Goal: Information Seeking & Learning: Learn about a topic

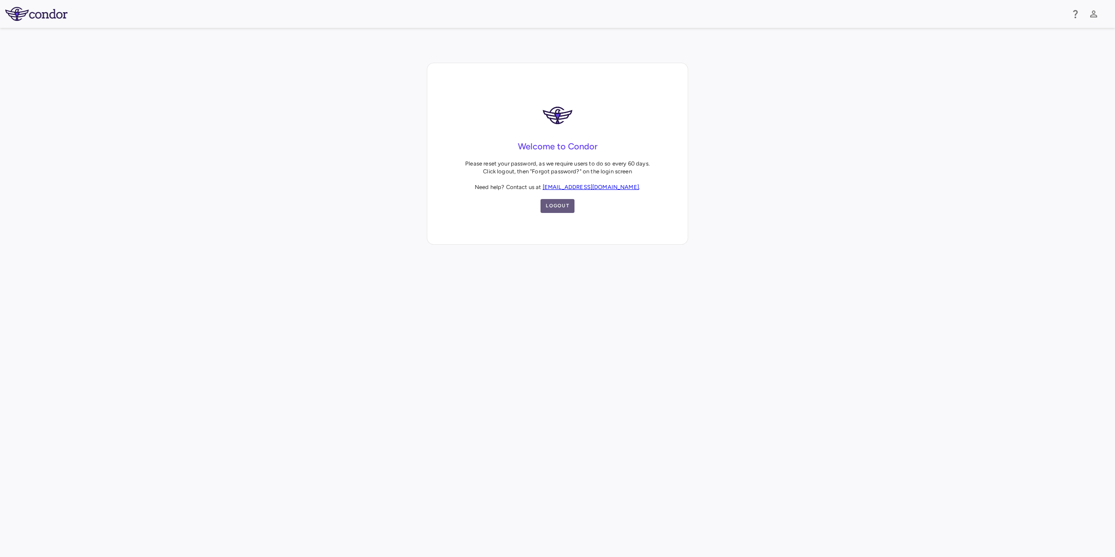
click at [561, 207] on button "Logout" at bounding box center [557, 206] width 34 height 14
click at [531, 325] on div at bounding box center [557, 523] width 1115 height 557
click at [554, 209] on button "Logout" at bounding box center [557, 206] width 34 height 14
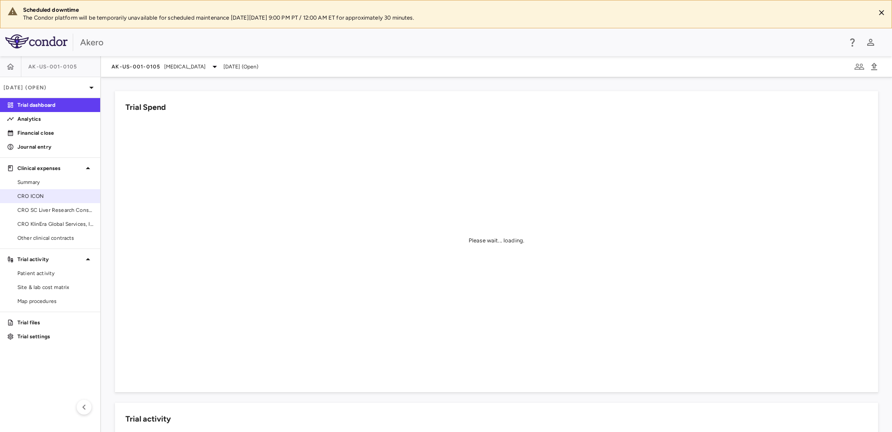
click at [55, 198] on span "CRO ICON" at bounding box center [55, 196] width 76 height 8
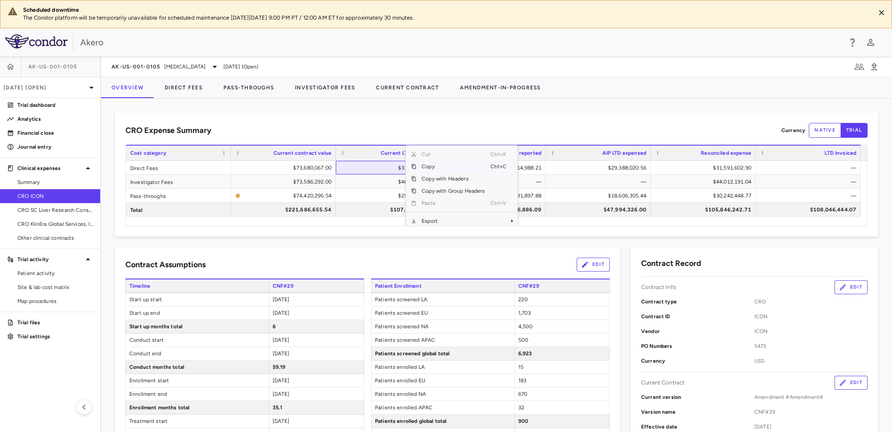
click at [423, 165] on span "Copy" at bounding box center [453, 166] width 74 height 12
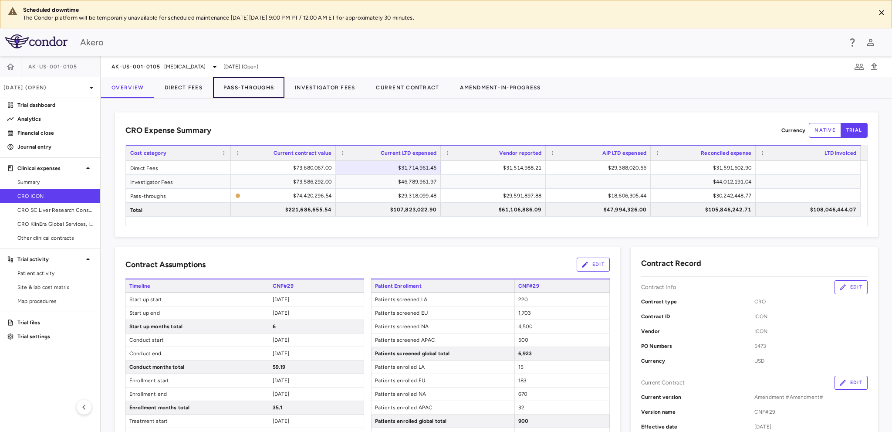
click at [239, 88] on button "Pass-Throughs" at bounding box center [248, 87] width 71 height 21
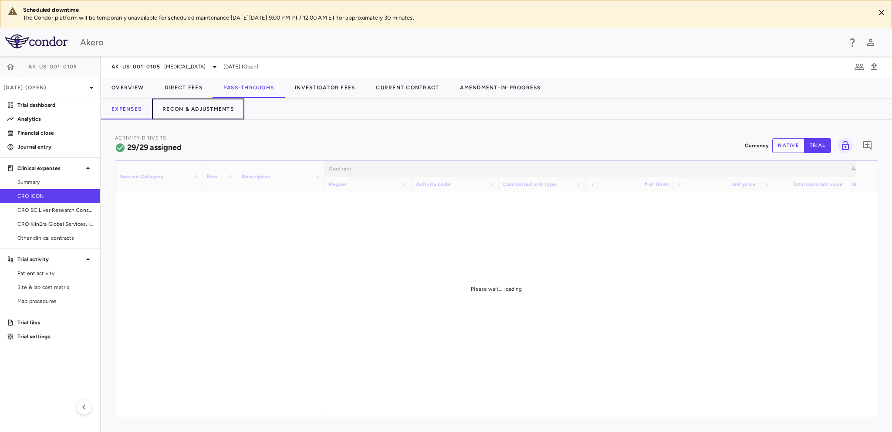
click at [223, 106] on button "Recon & Adjustments" at bounding box center [198, 108] width 92 height 21
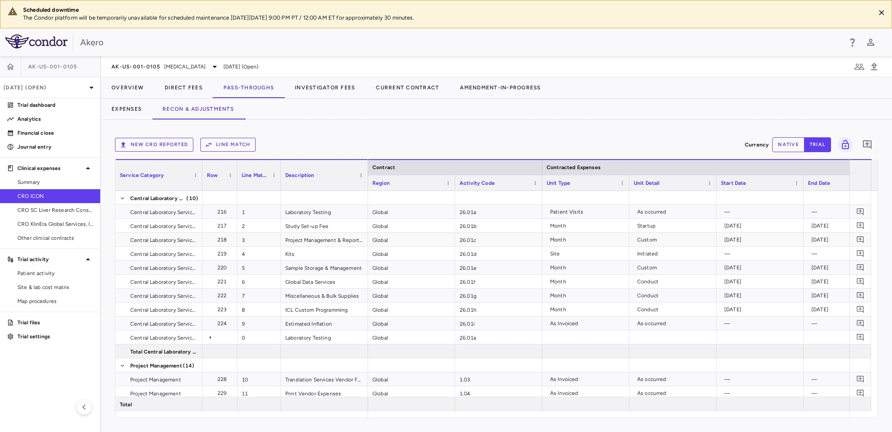
drag, startPoint x: 495, startPoint y: 412, endPoint x: 882, endPoint y: 410, distance: 387.2
click at [882, 410] on div "New CRO reported Line Match Currency native trial 0 Service Category Drag here …" at bounding box center [496, 276] width 791 height 312
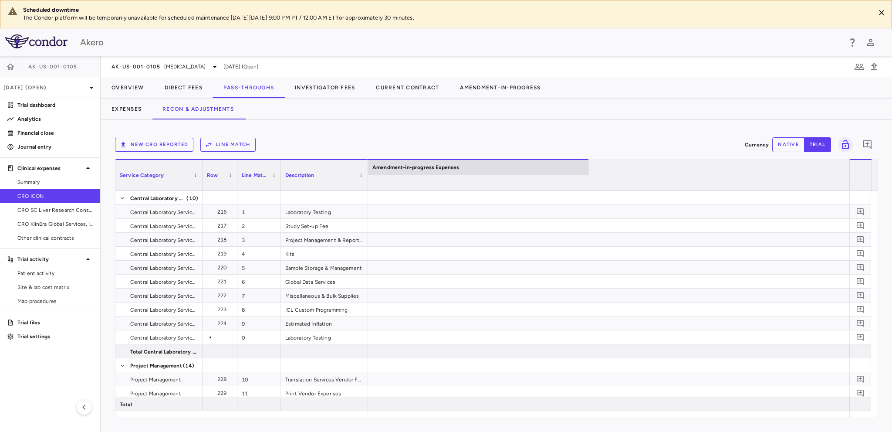
scroll to position [0, 1914]
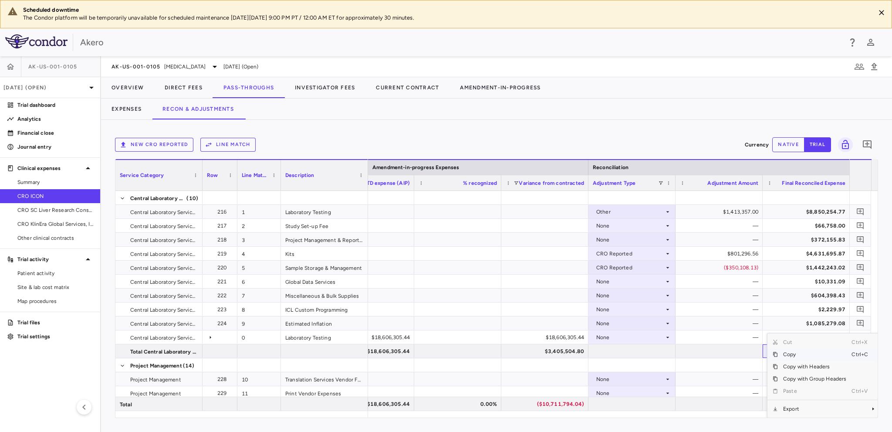
click at [786, 353] on span "Copy" at bounding box center [815, 354] width 74 height 12
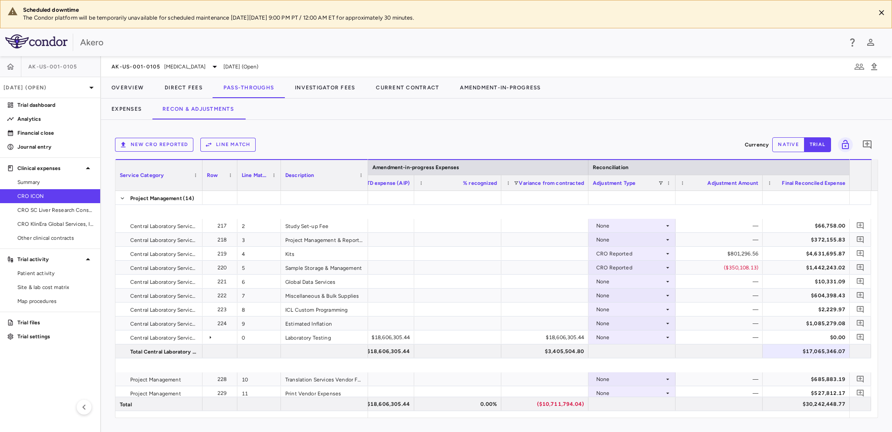
scroll to position [348, 0]
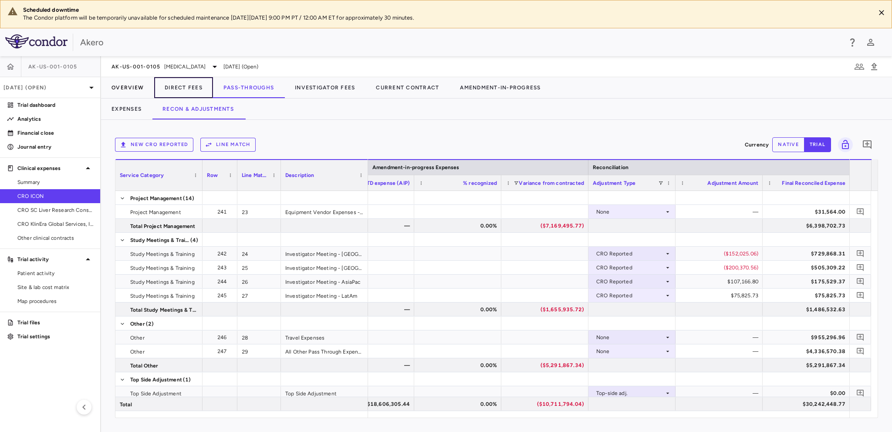
drag, startPoint x: 167, startPoint y: 86, endPoint x: 122, endPoint y: 86, distance: 44.9
click at [167, 86] on button "Direct Fees" at bounding box center [183, 87] width 59 height 21
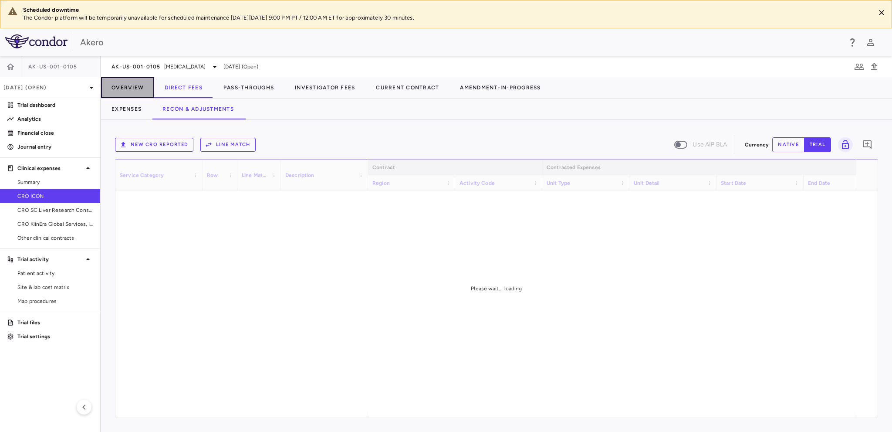
click at [122, 86] on button "Overview" at bounding box center [127, 87] width 53 height 21
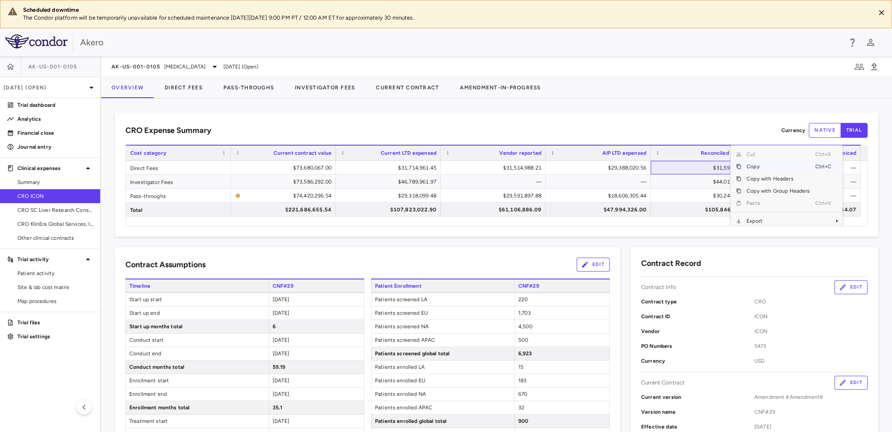
click at [748, 166] on span "Copy" at bounding box center [778, 166] width 74 height 12
click at [744, 165] on span "Copy" at bounding box center [772, 166] width 74 height 12
click at [732, 165] on span "Copy" at bounding box center [765, 166] width 74 height 12
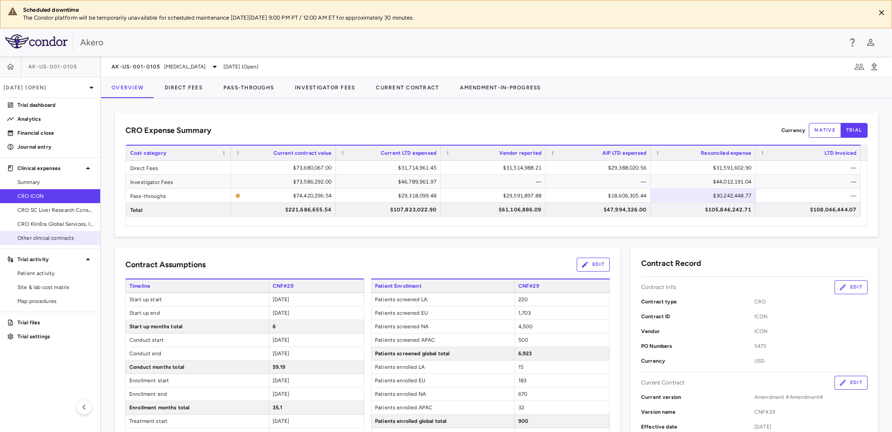
click at [70, 240] on span "Other clinical contracts" at bounding box center [55, 238] width 76 height 8
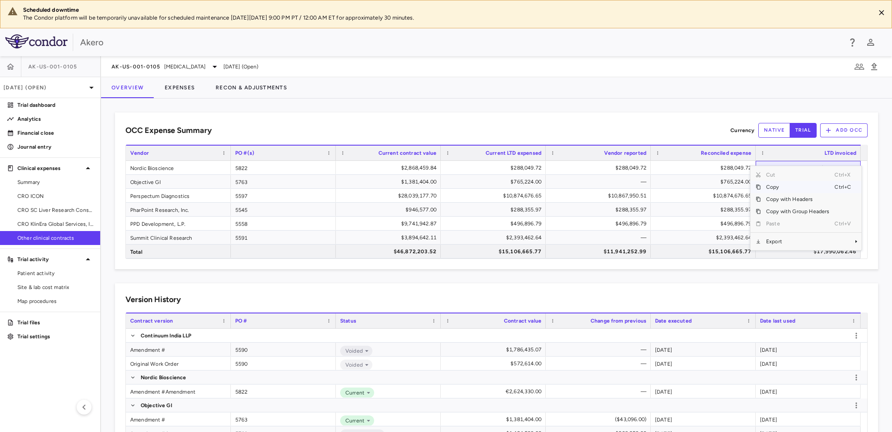
click at [800, 186] on span "Copy" at bounding box center [798, 187] width 74 height 12
click at [784, 193] on span "Copy" at bounding box center [798, 195] width 74 height 12
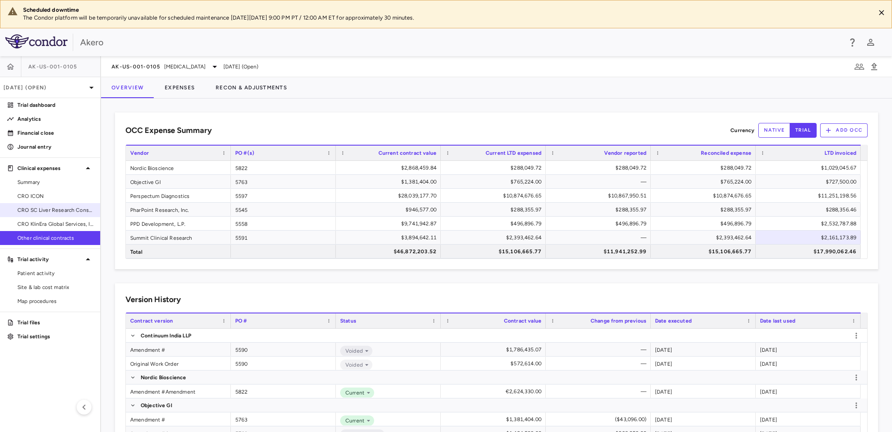
click at [45, 209] on span "CRO SC Liver Research Consortium LLC" at bounding box center [55, 210] width 76 height 8
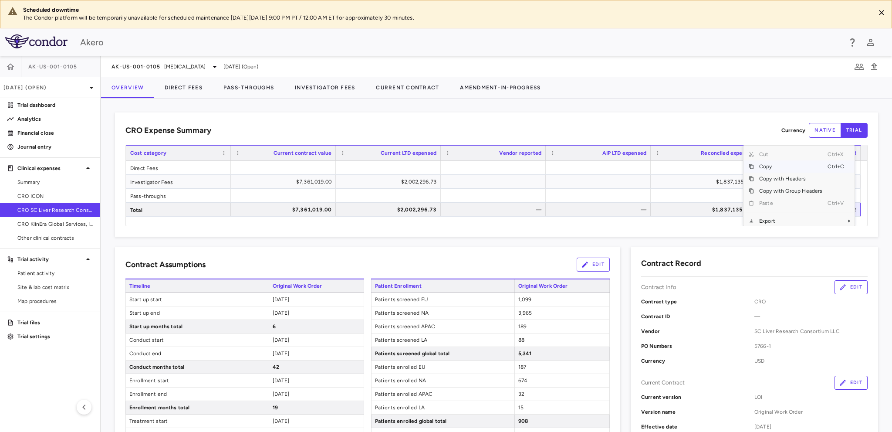
click at [775, 165] on span "Copy" at bounding box center [791, 166] width 74 height 12
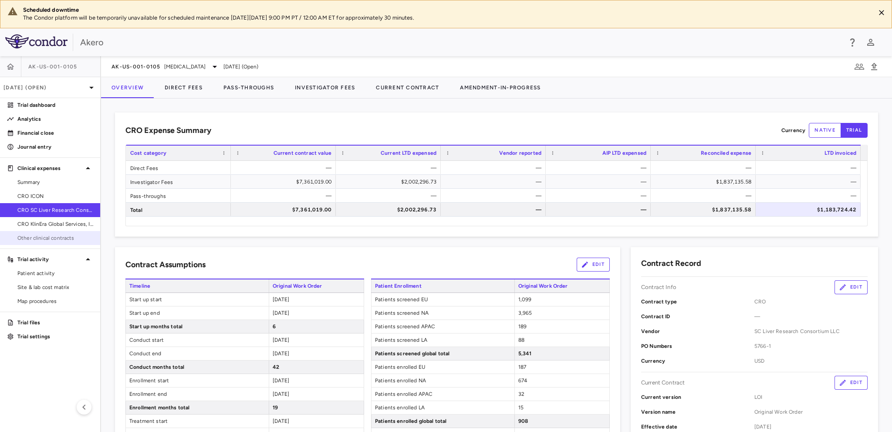
click at [23, 240] on span "Other clinical contracts" at bounding box center [55, 238] width 76 height 8
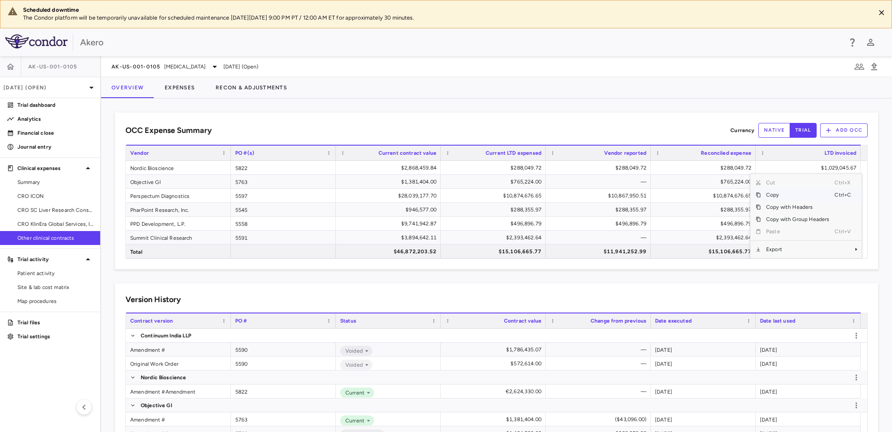
click at [782, 195] on span "Copy" at bounding box center [798, 195] width 74 height 12
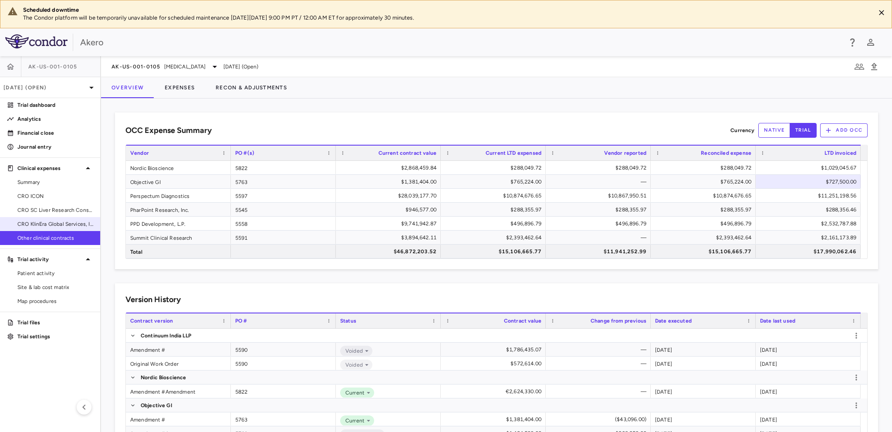
click at [66, 224] on span "CRO KlinEra Global Services, Inc" at bounding box center [55, 224] width 76 height 8
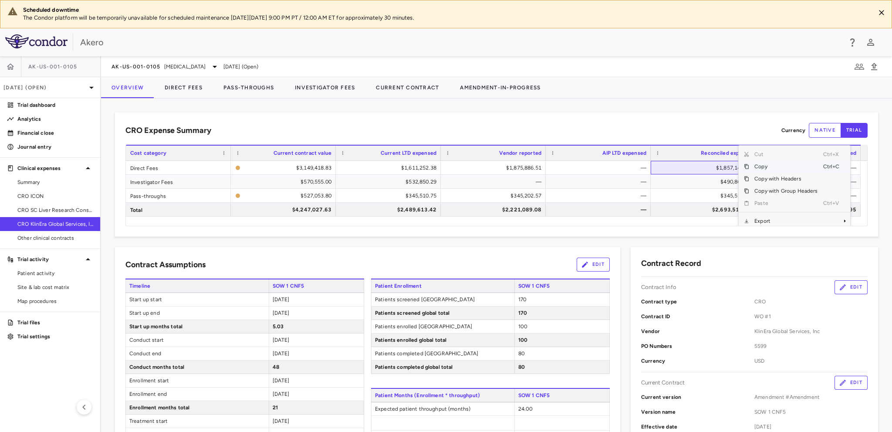
click at [762, 165] on span "Copy" at bounding box center [786, 166] width 74 height 12
click at [761, 165] on span "Copy" at bounding box center [783, 166] width 74 height 12
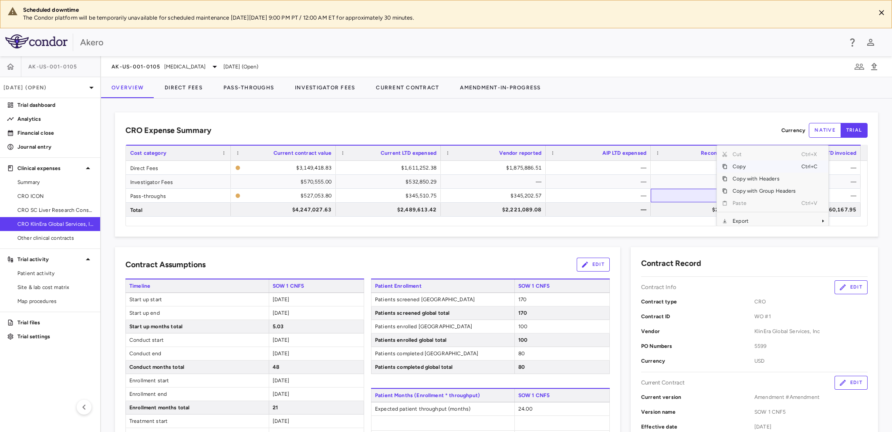
click at [736, 164] on span "Copy" at bounding box center [764, 166] width 74 height 12
click at [43, 238] on span "Other clinical contracts" at bounding box center [55, 238] width 76 height 8
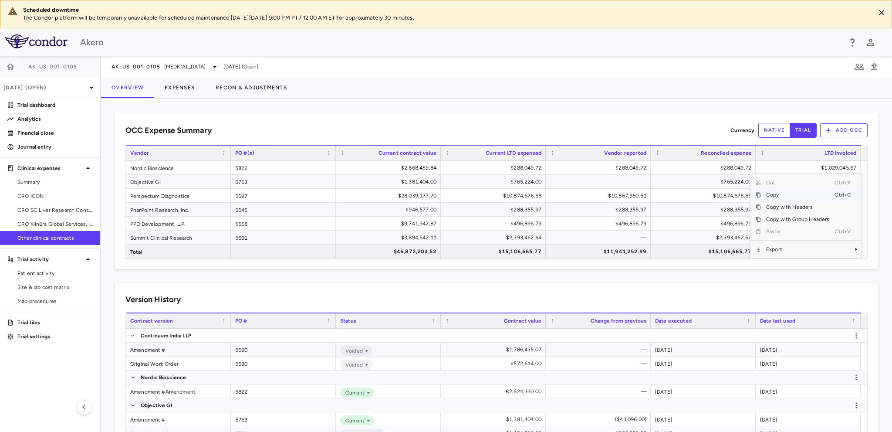
click at [792, 192] on span "Copy" at bounding box center [798, 195] width 74 height 12
click at [775, 193] on span "Copy" at bounding box center [798, 195] width 74 height 12
drag, startPoint x: 34, startPoint y: 193, endPoint x: 170, endPoint y: 191, distance: 136.8
click at [34, 193] on span "CRO ICON" at bounding box center [55, 196] width 76 height 8
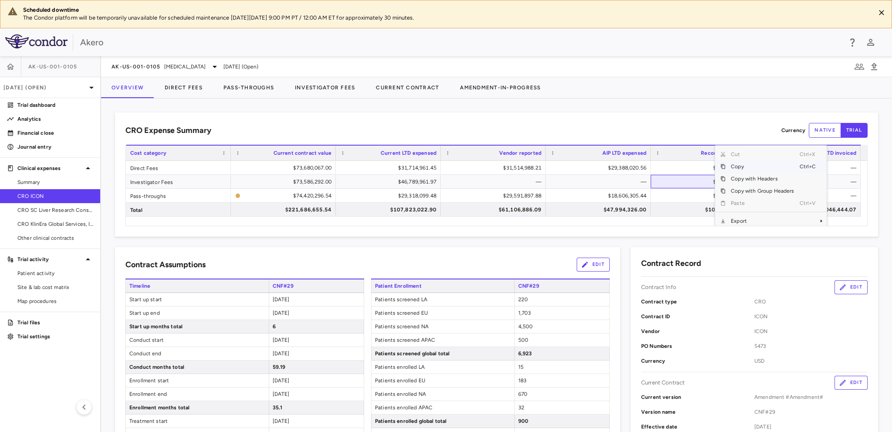
click at [726, 169] on span "Copy" at bounding box center [763, 166] width 74 height 12
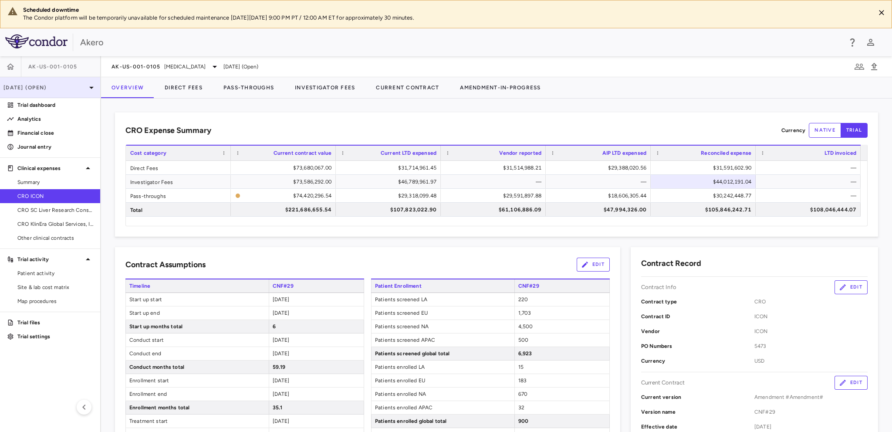
click at [44, 88] on p "[DATE] (Open)" at bounding box center [44, 88] width 83 height 8
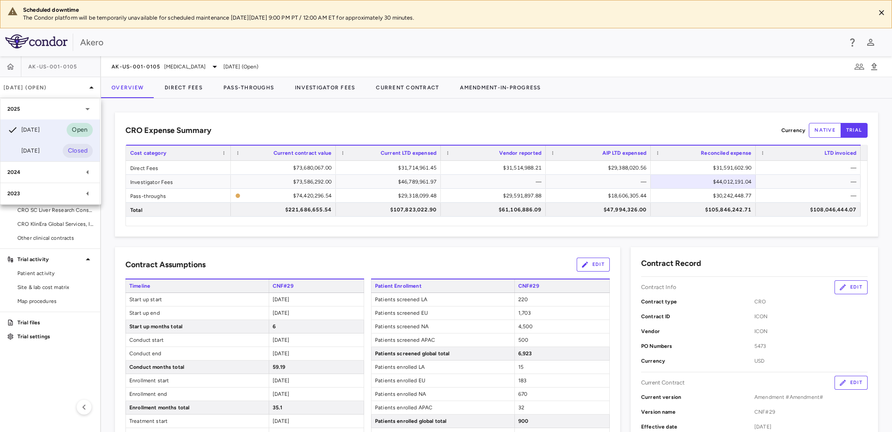
click at [40, 151] on div "[DATE]" at bounding box center [23, 150] width 32 height 10
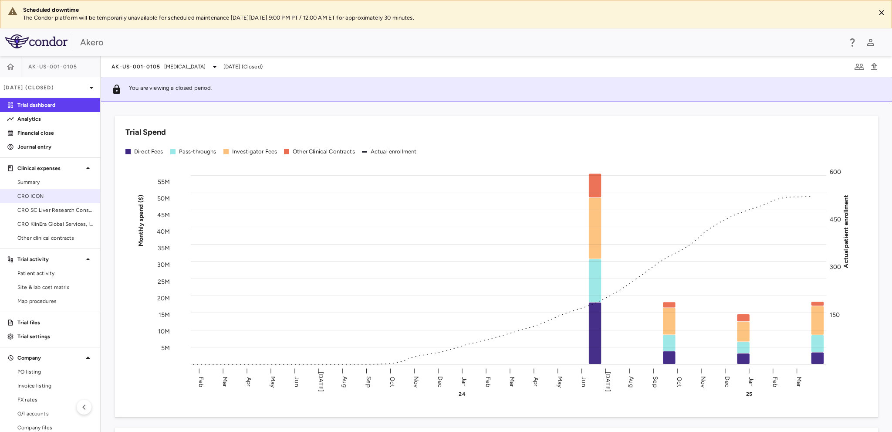
click at [32, 196] on span "CRO ICON" at bounding box center [55, 196] width 76 height 8
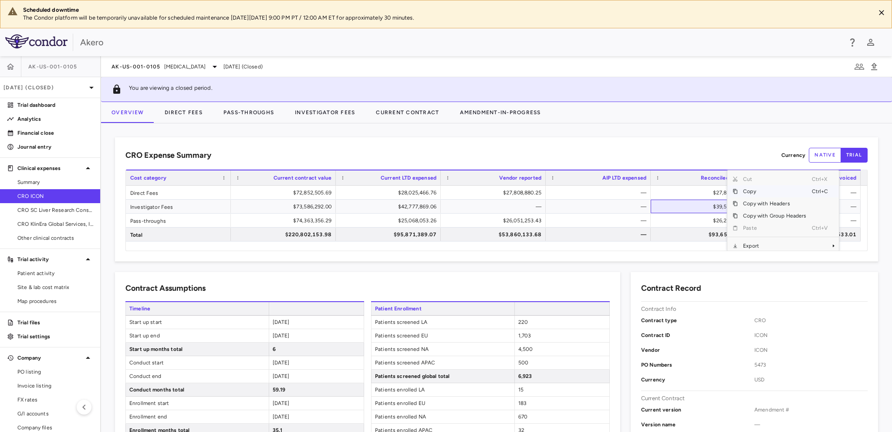
click at [752, 189] on span "Copy" at bounding box center [775, 191] width 74 height 12
click at [21, 208] on span "CRO SC Liver Research Consortium LLC" at bounding box center [55, 210] width 76 height 8
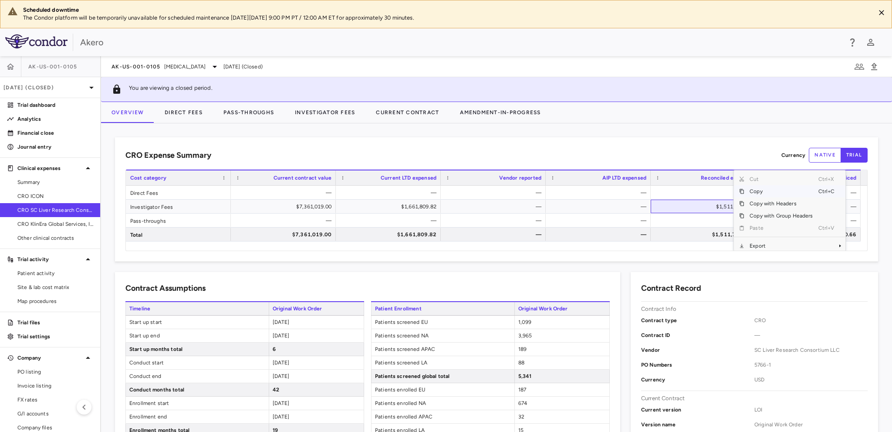
click at [754, 192] on span "Copy" at bounding box center [781, 191] width 74 height 12
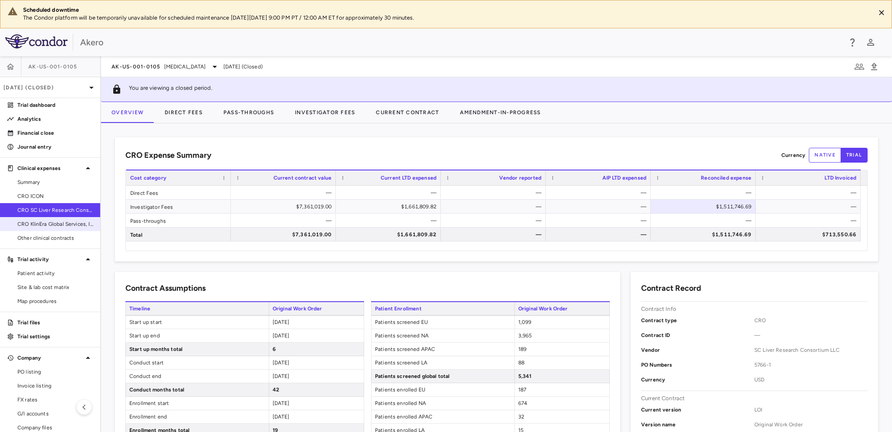
click at [50, 224] on span "CRO KlinEra Global Services, Inc" at bounding box center [55, 224] width 76 height 8
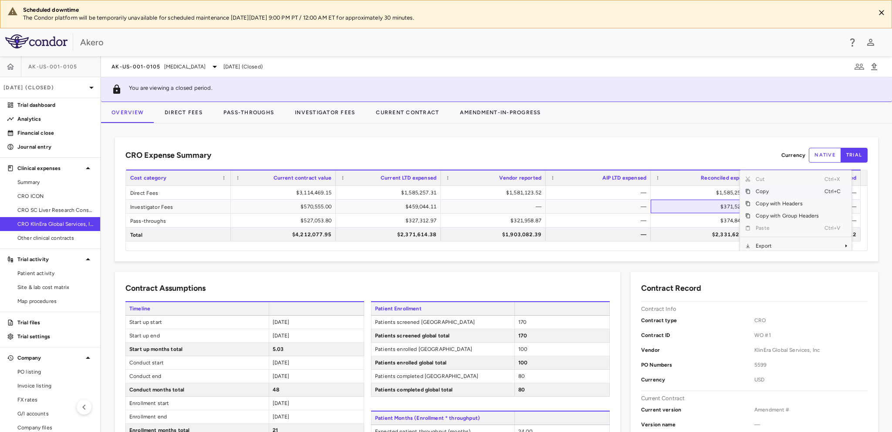
click at [765, 191] on span "Copy" at bounding box center [787, 191] width 74 height 12
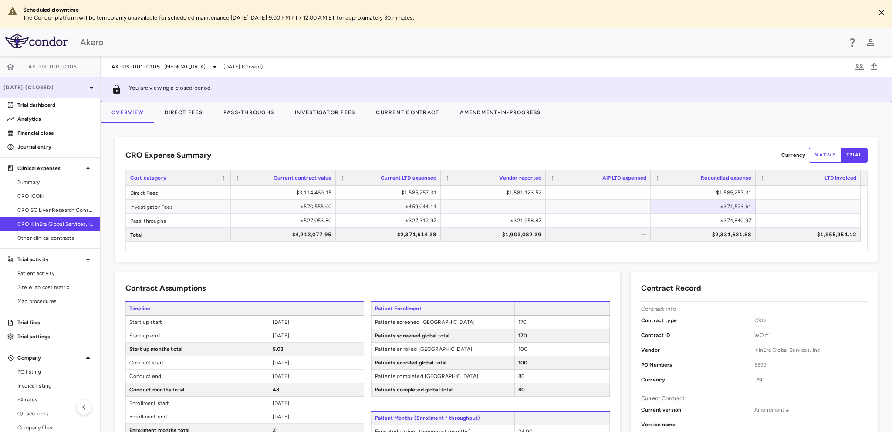
click at [51, 92] on div "[DATE] (Closed)" at bounding box center [50, 87] width 100 height 21
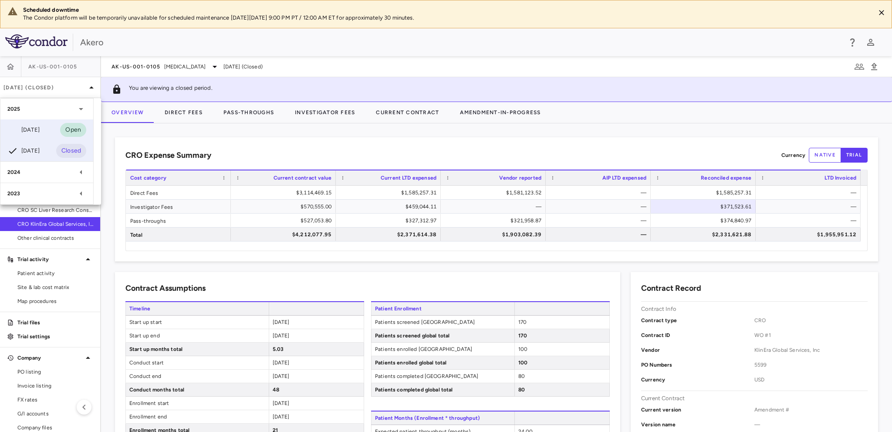
click at [40, 129] on div "[DATE]" at bounding box center [23, 130] width 32 height 10
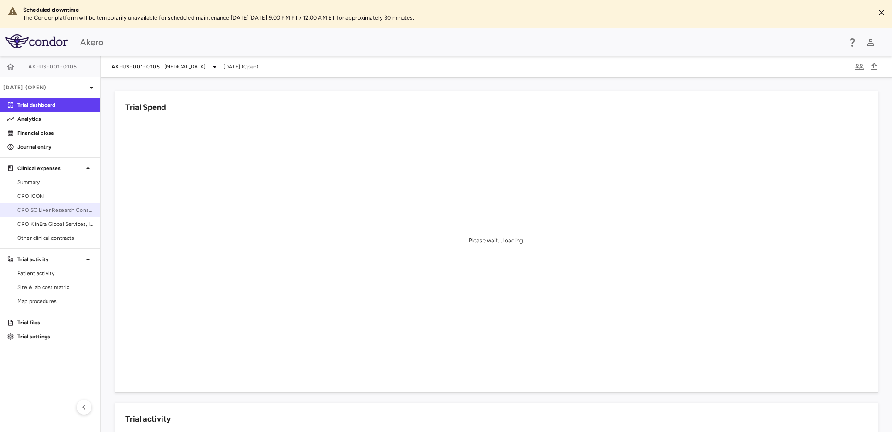
click at [42, 209] on span "CRO SC Liver Research Consortium LLC" at bounding box center [55, 210] width 76 height 8
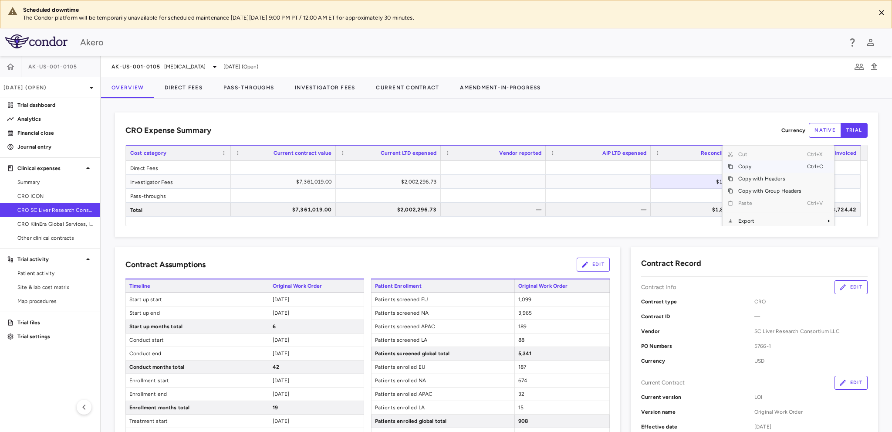
click at [683, 95] on div at bounding box center [721, 87] width 341 height 21
click at [753, 168] on span "Copy" at bounding box center [780, 166] width 74 height 12
drag, startPoint x: 82, startPoint y: 225, endPoint x: 401, endPoint y: 228, distance: 318.8
click at [82, 225] on span "CRO KlinEra Global Services, Inc" at bounding box center [55, 224] width 76 height 8
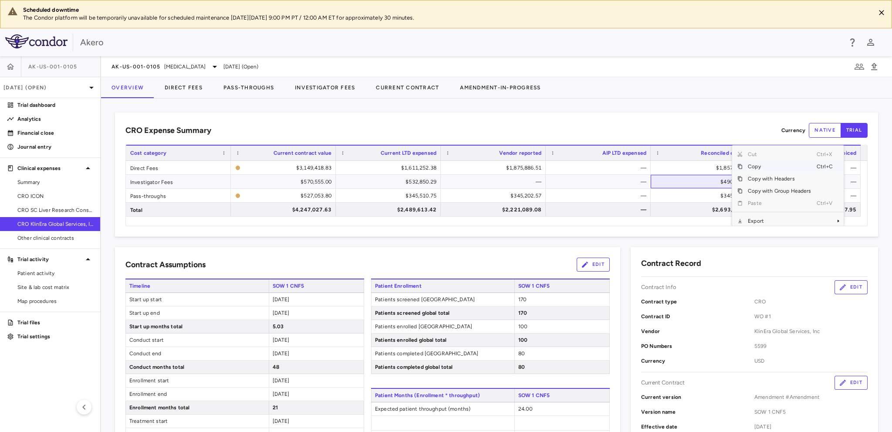
click at [749, 165] on span "Copy" at bounding box center [780, 166] width 74 height 12
drag, startPoint x: 68, startPoint y: 196, endPoint x: 113, endPoint y: 189, distance: 45.4
click at [68, 196] on span "CRO ICON" at bounding box center [55, 196] width 76 height 8
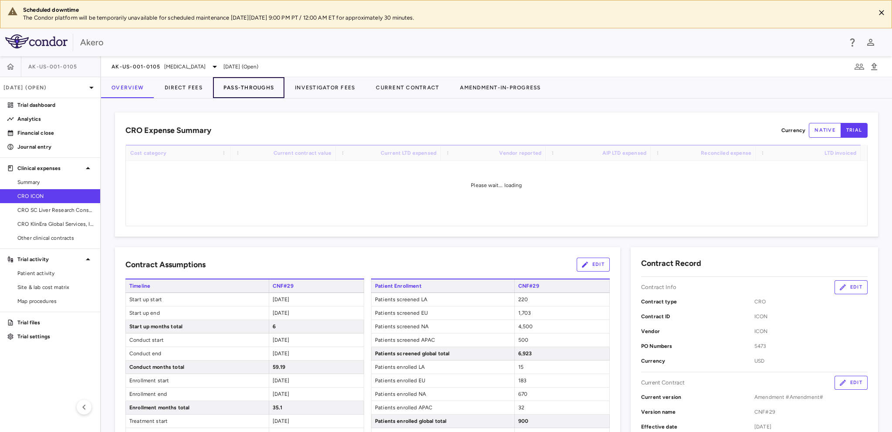
click at [267, 88] on button "Pass-Throughs" at bounding box center [248, 87] width 71 height 21
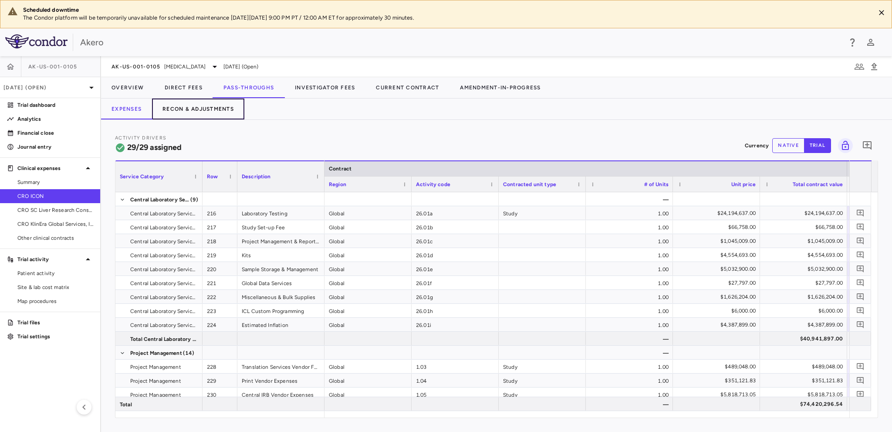
click at [219, 109] on button "Recon & Adjustments" at bounding box center [198, 108] width 92 height 21
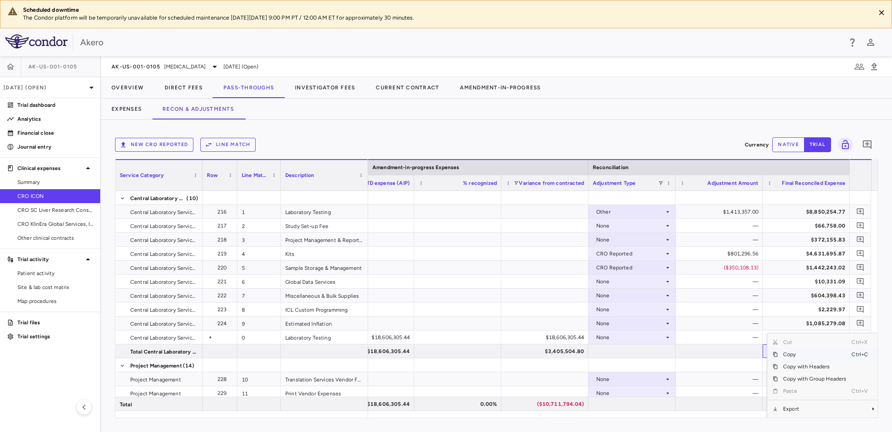
click at [803, 355] on span "Copy" at bounding box center [815, 354] width 74 height 12
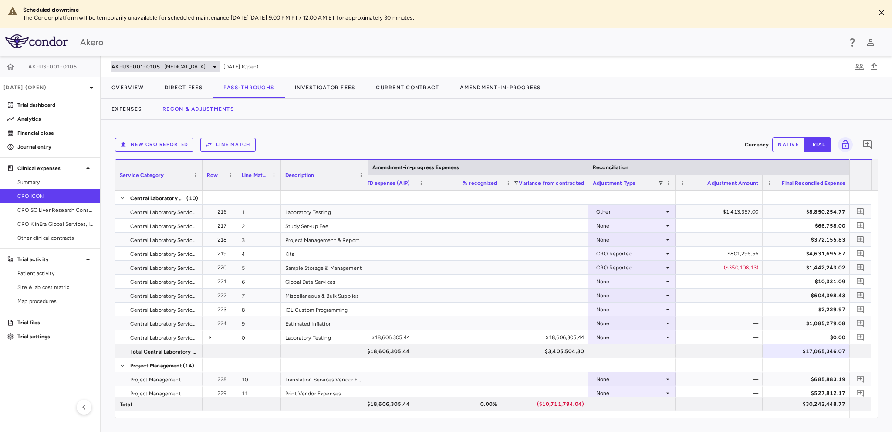
click at [151, 71] on div "AK-US-001-0105 [MEDICAL_DATA]" at bounding box center [165, 66] width 108 height 10
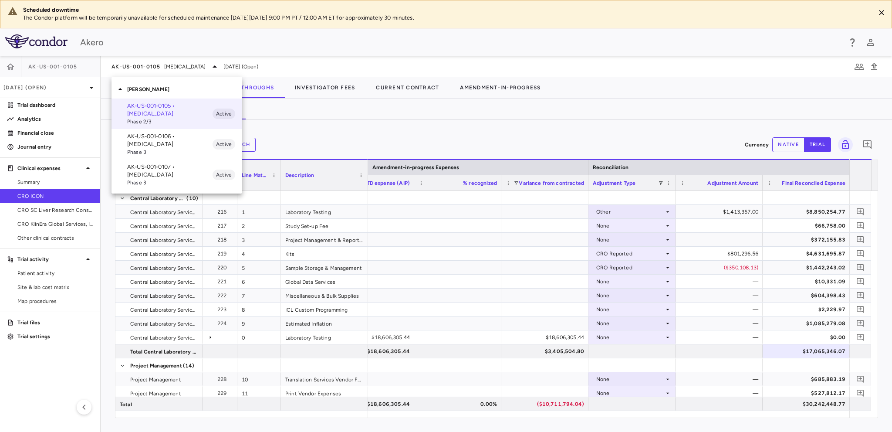
click at [148, 146] on p "AK-US-001-0106 • [MEDICAL_DATA]" at bounding box center [169, 140] width 85 height 16
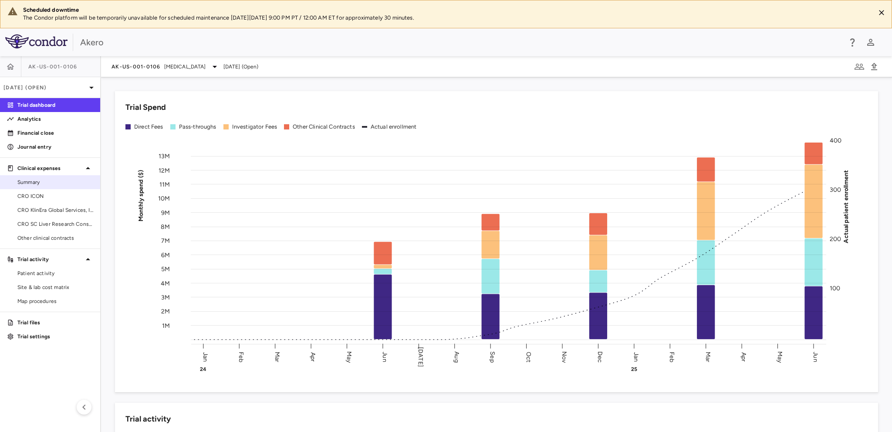
drag, startPoint x: 31, startPoint y: 195, endPoint x: 0, endPoint y: 188, distance: 32.1
click at [31, 195] on span "CRO ICON" at bounding box center [55, 196] width 76 height 8
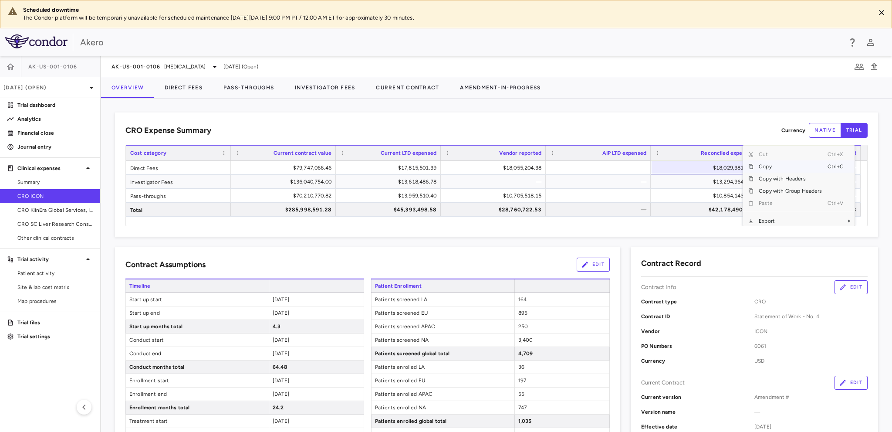
click at [767, 168] on span "Copy" at bounding box center [790, 166] width 74 height 12
drag, startPoint x: 743, startPoint y: 166, endPoint x: 715, endPoint y: 153, distance: 31.2
click at [743, 166] on span "Copy" at bounding box center [775, 166] width 74 height 12
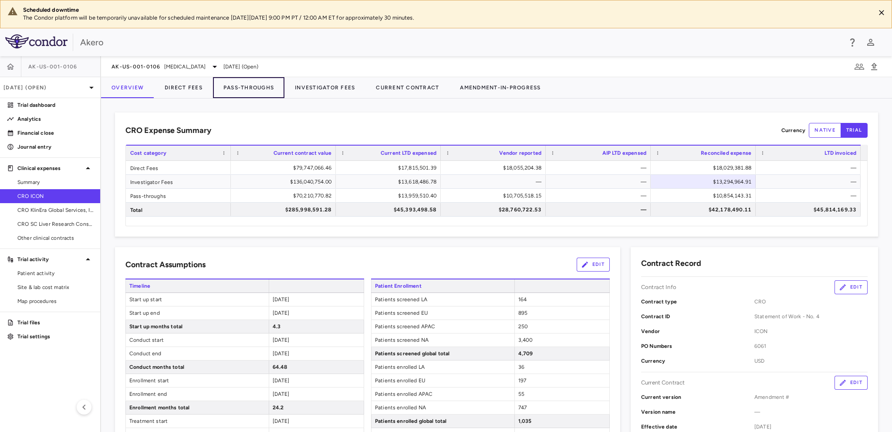
drag, startPoint x: 244, startPoint y: 87, endPoint x: 240, endPoint y: 121, distance: 34.6
click at [244, 87] on button "Pass-Throughs" at bounding box center [248, 87] width 71 height 21
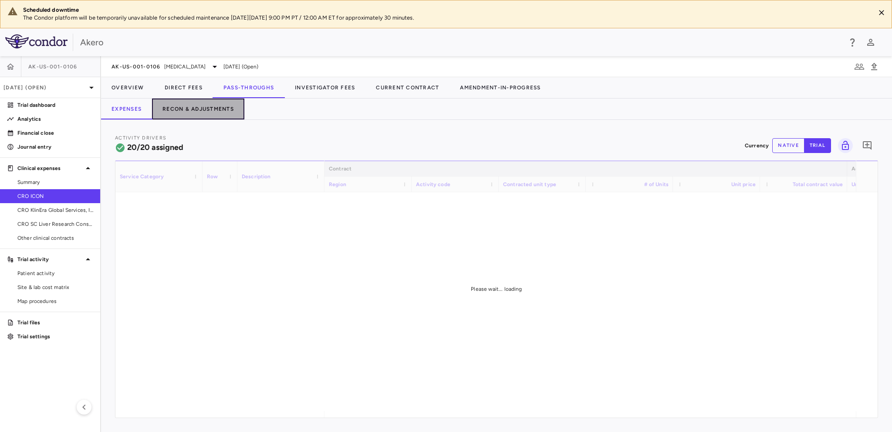
click at [220, 109] on button "Recon & Adjustments" at bounding box center [198, 108] width 92 height 21
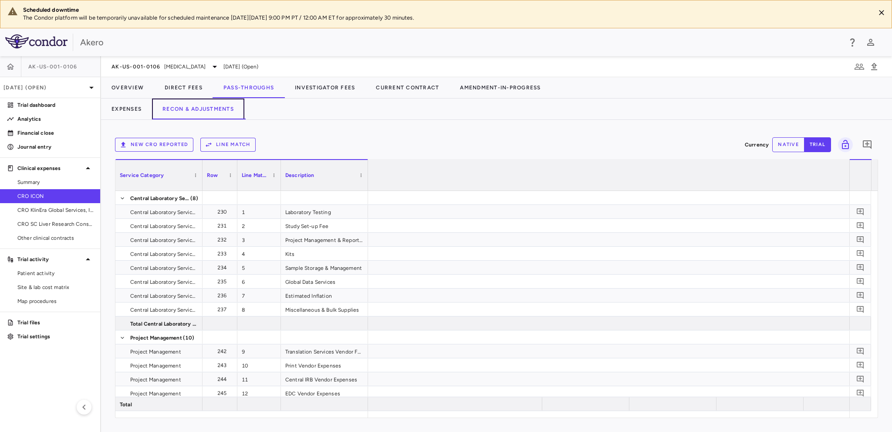
scroll to position [0, 1326]
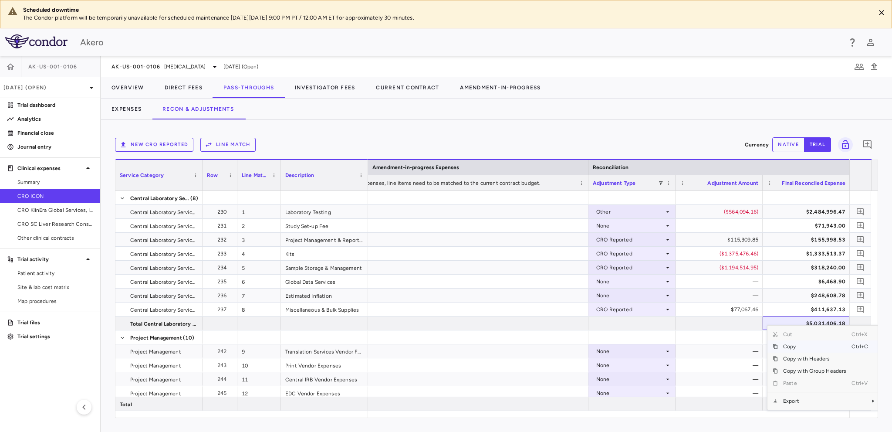
click at [807, 346] on span "Copy" at bounding box center [815, 346] width 74 height 12
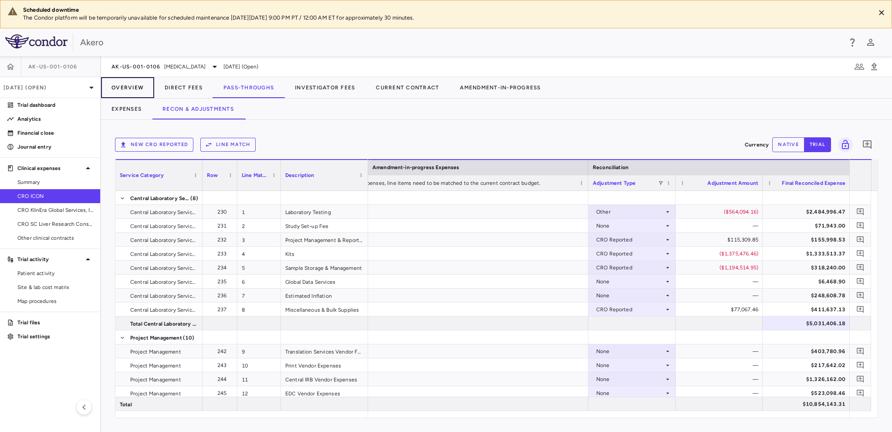
click at [132, 87] on button "Overview" at bounding box center [127, 87] width 53 height 21
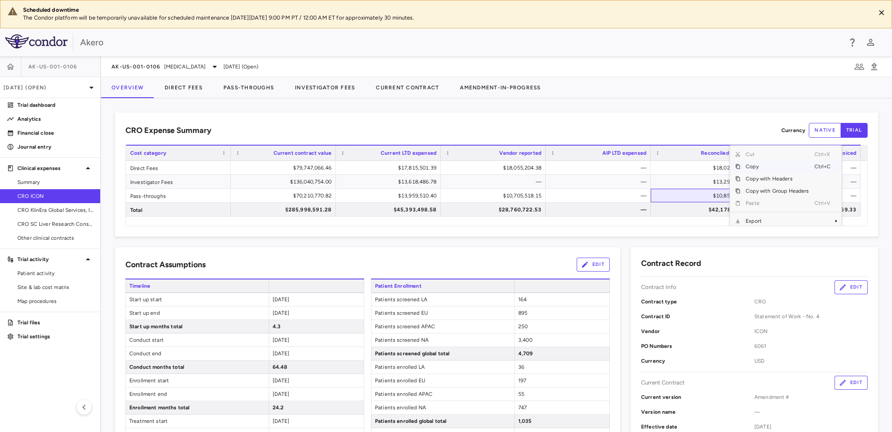
click at [746, 168] on span "Copy" at bounding box center [777, 166] width 74 height 12
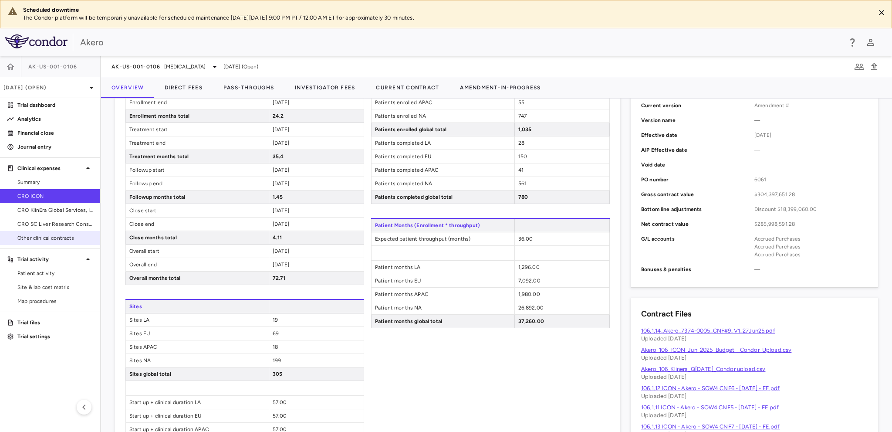
click at [58, 240] on span "Other clinical contracts" at bounding box center [55, 238] width 76 height 8
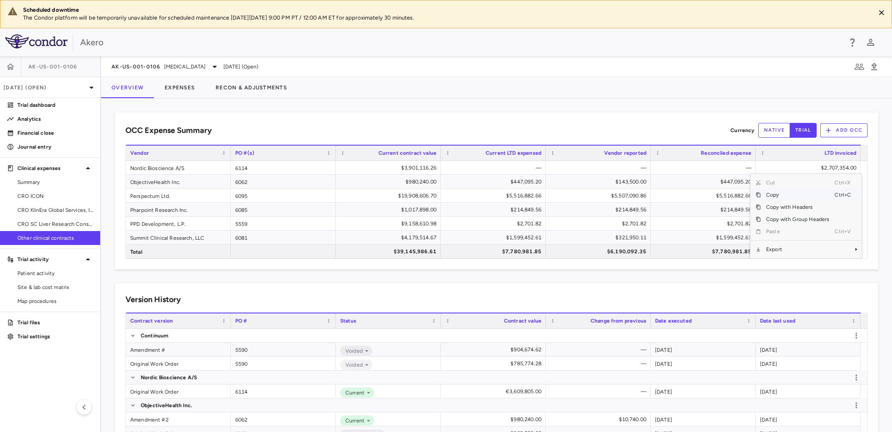
click at [786, 195] on span "Copy" at bounding box center [798, 195] width 74 height 12
click at [765, 196] on span "Copy" at bounding box center [798, 195] width 74 height 12
click at [775, 192] on span "Copy" at bounding box center [798, 195] width 74 height 12
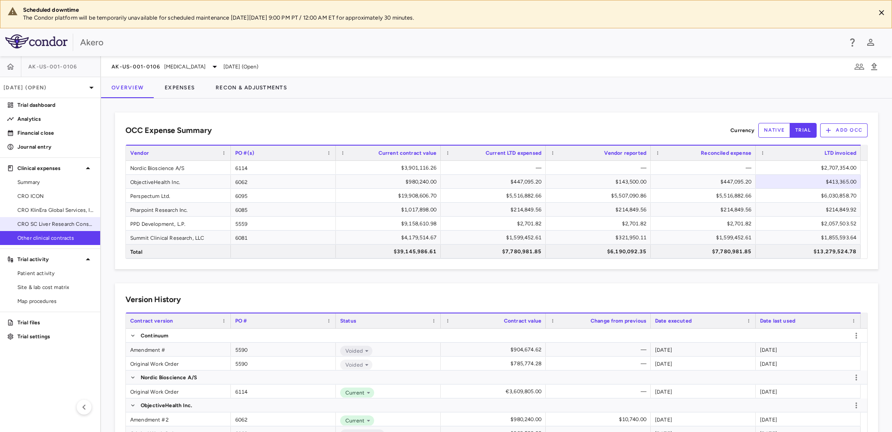
click at [56, 224] on span "CRO SC Liver Research Consortium LLC" at bounding box center [55, 224] width 76 height 8
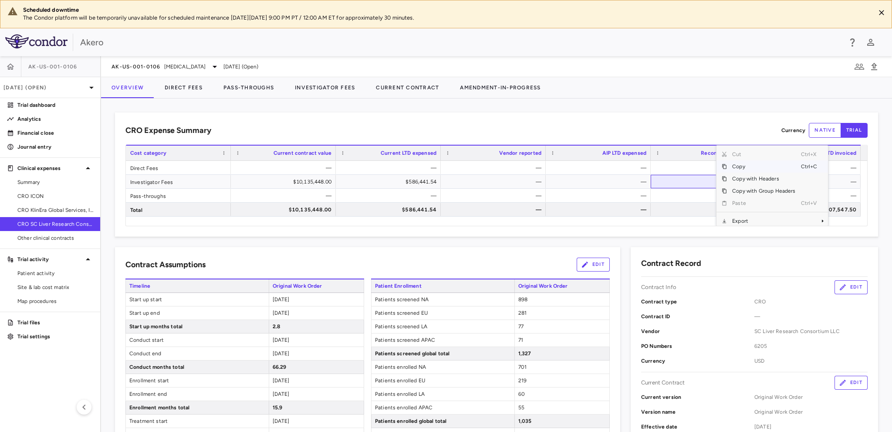
click at [734, 166] on span "Copy" at bounding box center [764, 166] width 74 height 12
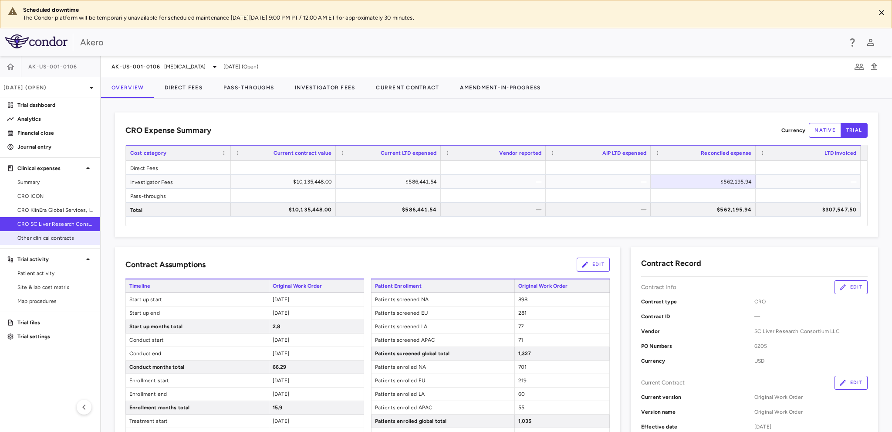
click at [26, 237] on span "Other clinical contracts" at bounding box center [55, 238] width 76 height 8
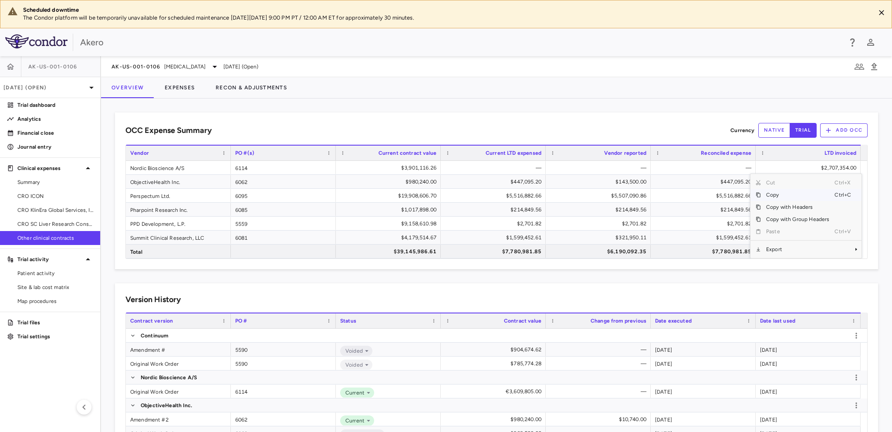
click at [780, 193] on span "Copy" at bounding box center [798, 195] width 74 height 12
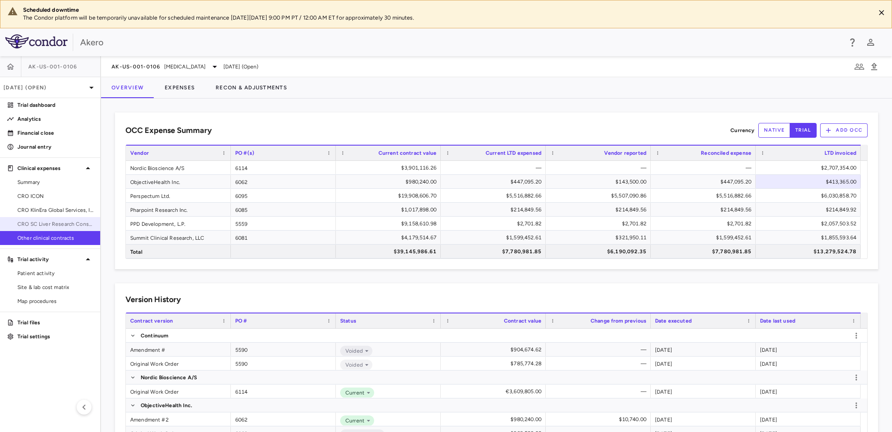
click at [26, 222] on span "CRO SC Liver Research Consortium LLC" at bounding box center [55, 224] width 76 height 8
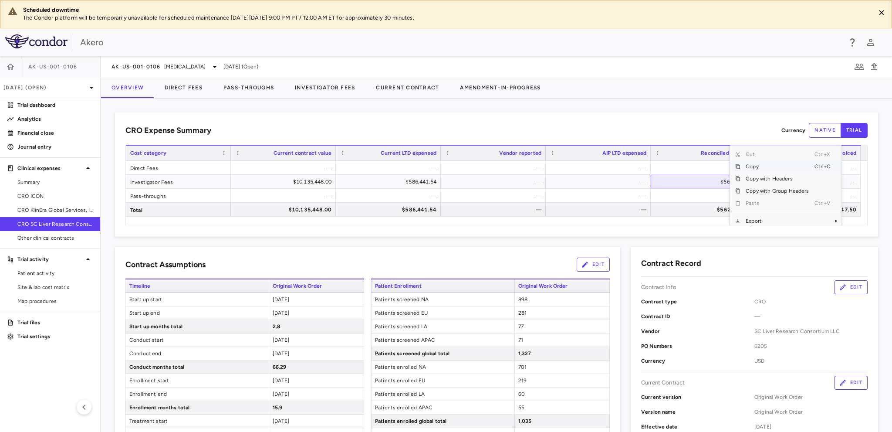
click at [753, 165] on span "Copy" at bounding box center [777, 166] width 74 height 12
click at [54, 208] on span "CRO KlinEra Global Services, Inc" at bounding box center [55, 210] width 76 height 8
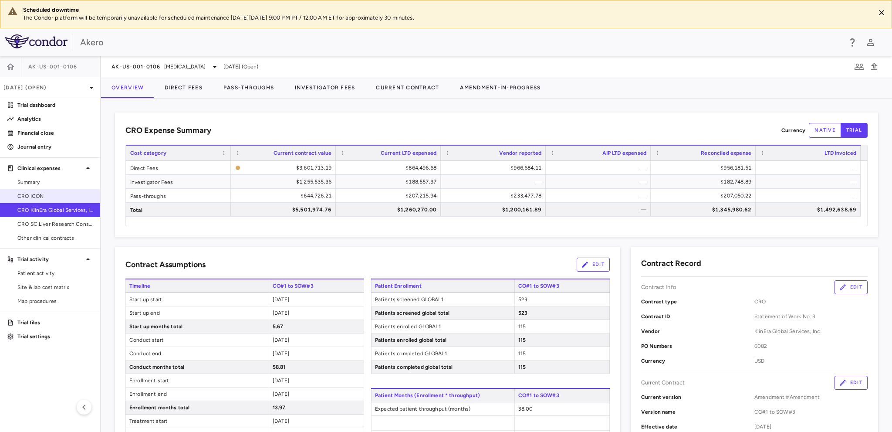
click at [36, 192] on span "CRO ICON" at bounding box center [55, 196] width 76 height 8
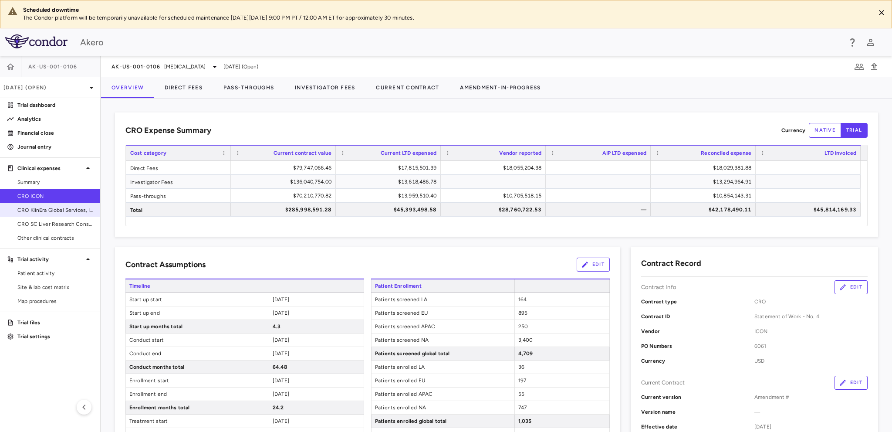
click at [17, 214] on link "CRO KlinEra Global Services, Inc" at bounding box center [50, 209] width 100 height 13
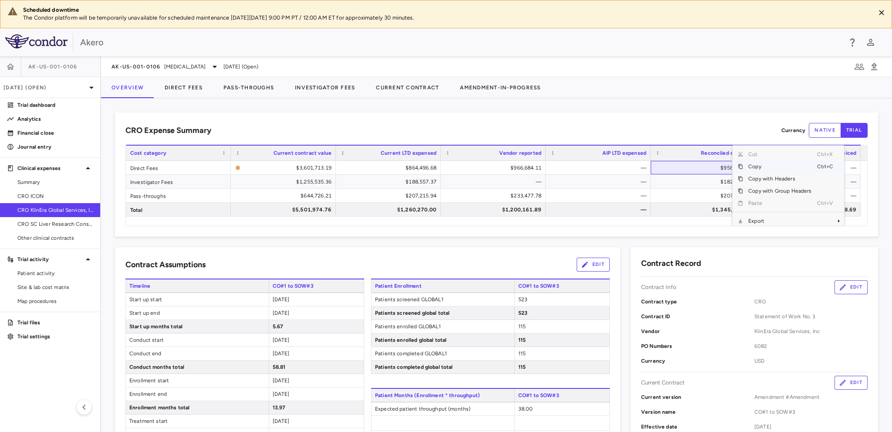
click at [765, 165] on span "Copy" at bounding box center [780, 166] width 74 height 12
click at [756, 165] on span "Copy" at bounding box center [776, 166] width 74 height 12
click at [744, 165] on span "Copy" at bounding box center [773, 166] width 74 height 12
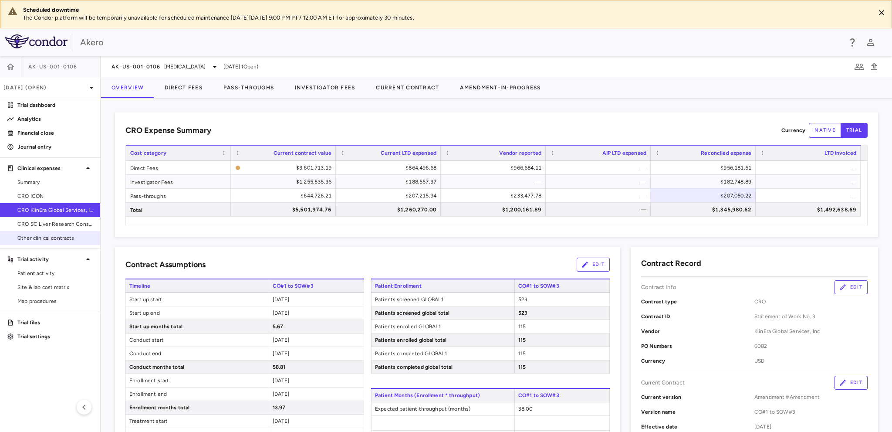
click at [28, 235] on span "Other clinical contracts" at bounding box center [55, 238] width 76 height 8
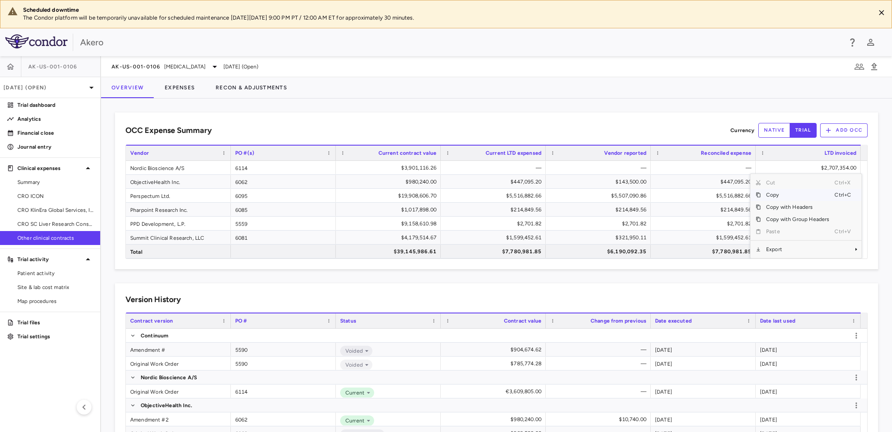
click at [776, 193] on span "Copy" at bounding box center [798, 195] width 74 height 12
click at [771, 192] on span "Copy" at bounding box center [798, 195] width 74 height 12
click at [771, 194] on span "Copy" at bounding box center [787, 195] width 74 height 12
click at [771, 197] on span "Copy" at bounding box center [788, 195] width 74 height 12
click at [762, 196] on span "Copy" at bounding box center [790, 195] width 74 height 12
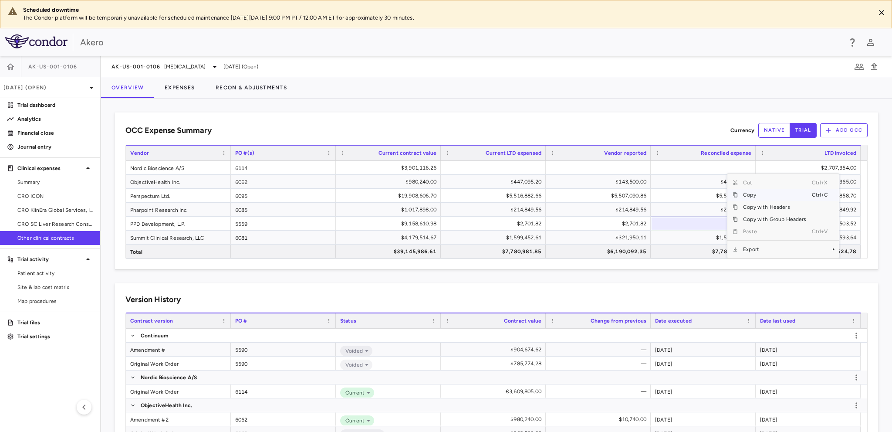
click at [747, 193] on span "Copy" at bounding box center [775, 195] width 74 height 12
click at [764, 195] on span "Copy" at bounding box center [791, 195] width 74 height 12
drag, startPoint x: 31, startPoint y: 195, endPoint x: 140, endPoint y: 194, distance: 108.4
click at [31, 195] on span "CRO ICON" at bounding box center [55, 196] width 76 height 8
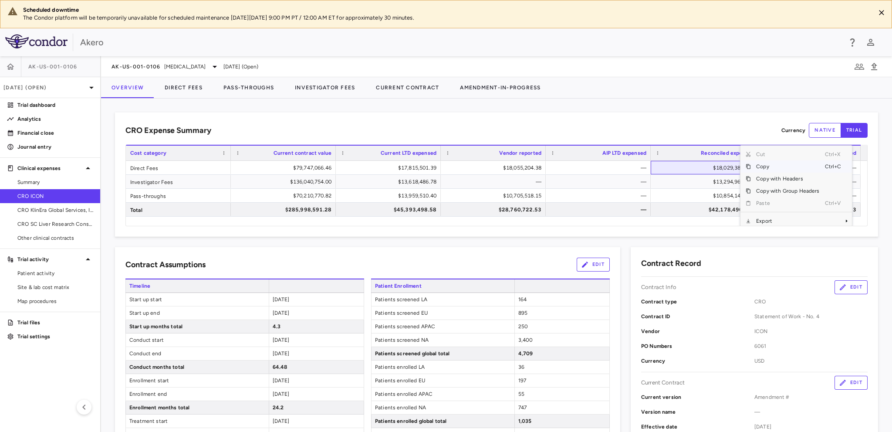
click at [753, 165] on span "Copy" at bounding box center [788, 166] width 74 height 12
click at [35, 226] on span "CRO SC Liver Research Consortium LLC" at bounding box center [55, 224] width 76 height 8
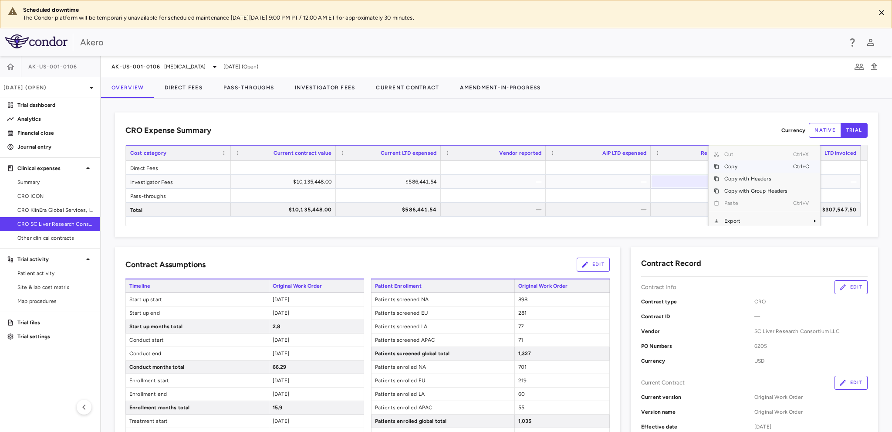
click at [726, 165] on span "Copy" at bounding box center [756, 166] width 74 height 12
